Goal: Task Accomplishment & Management: Manage account settings

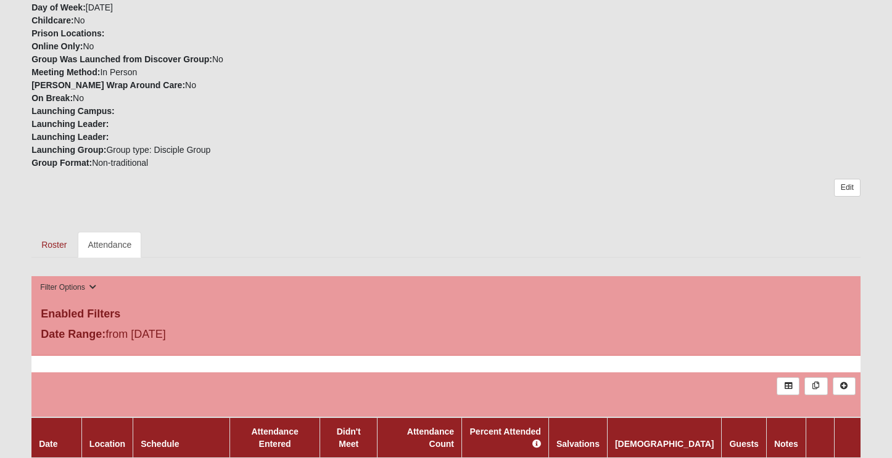
scroll to position [405, 0]
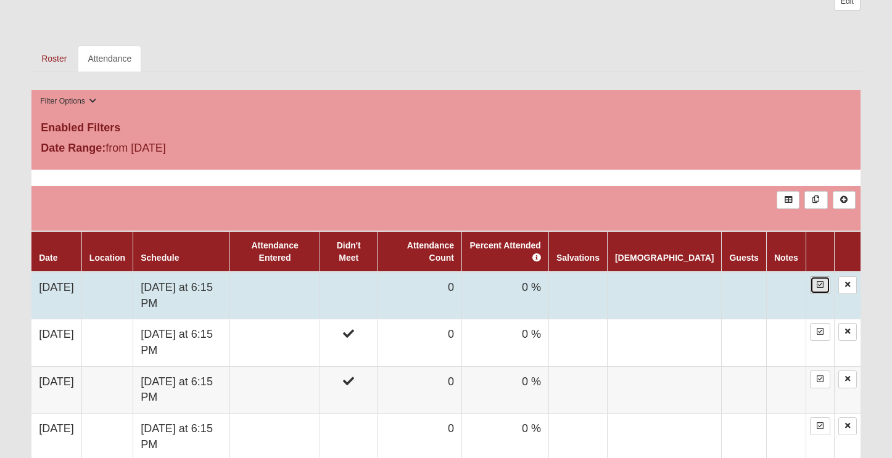
click at [820, 286] on icon at bounding box center [820, 284] width 7 height 7
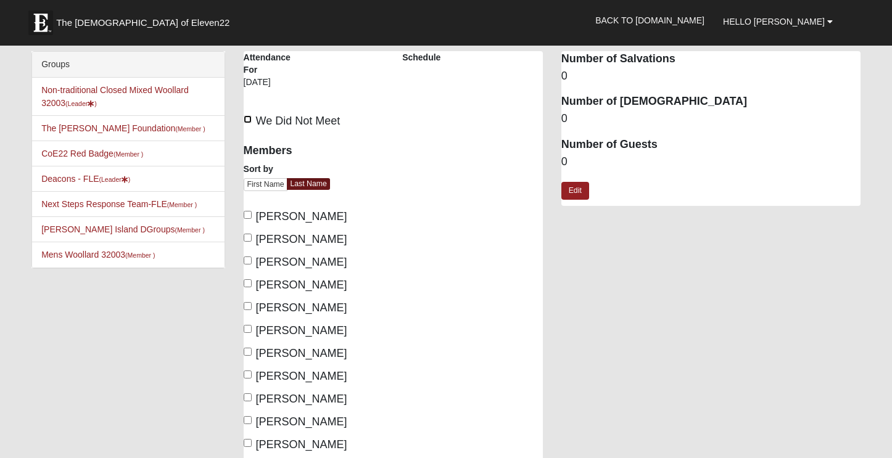
click at [247, 123] on input "We Did Not Meet" at bounding box center [248, 119] width 8 height 8
checkbox input "true"
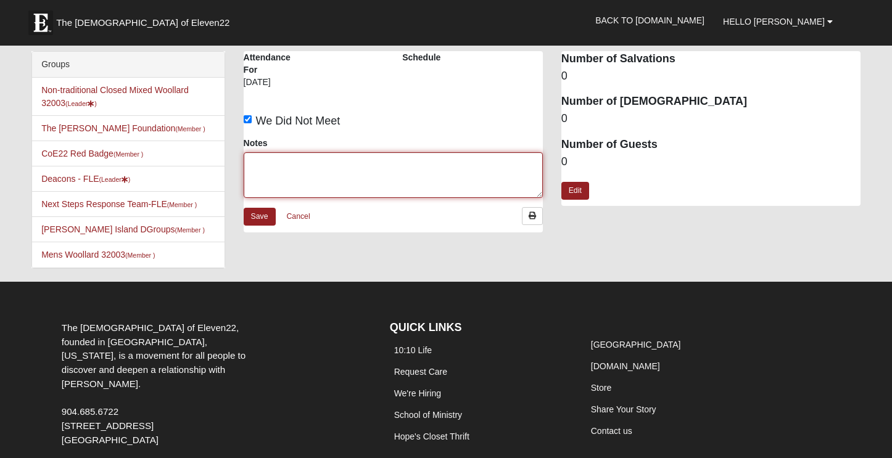
click at [341, 173] on textarea "Notes" at bounding box center [393, 175] width 299 height 46
type textarea "ELP"
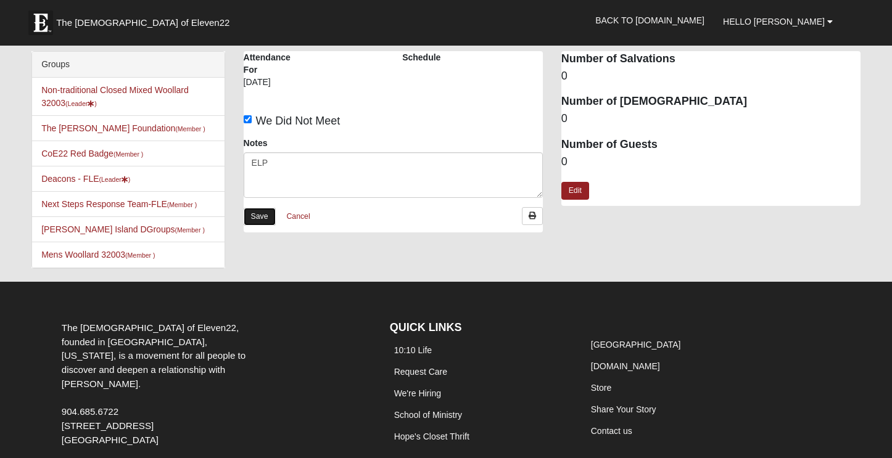
click at [264, 214] on link "Save" at bounding box center [260, 217] width 32 height 18
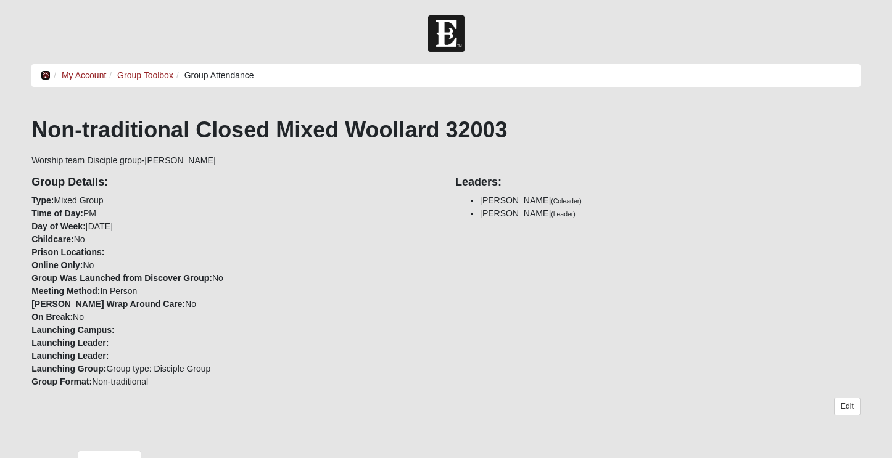
click at [49, 75] on icon at bounding box center [46, 75] width 10 height 9
